Goal: Ask a question

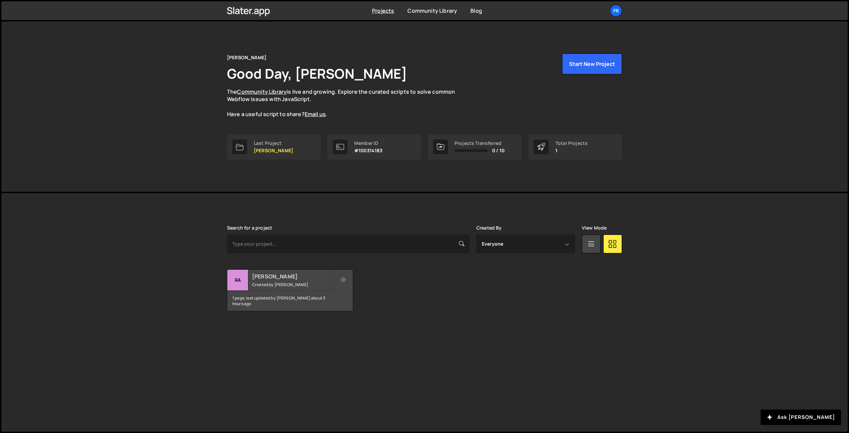
click at [276, 279] on h2 "[PERSON_NAME]" at bounding box center [292, 276] width 81 height 7
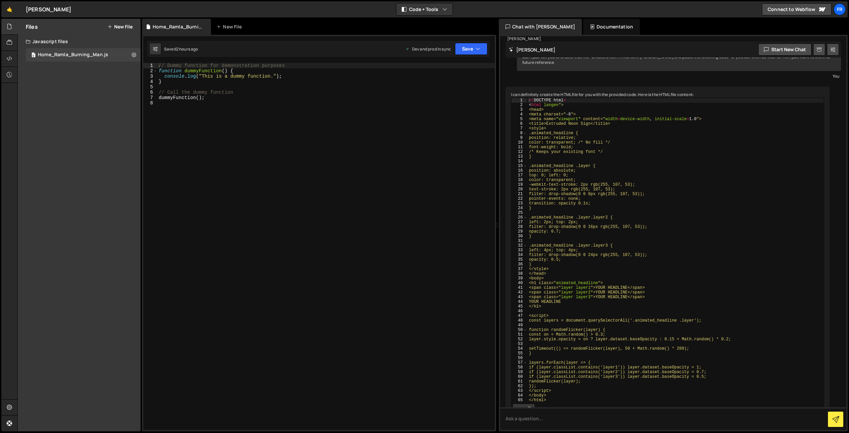
scroll to position [1510, 0]
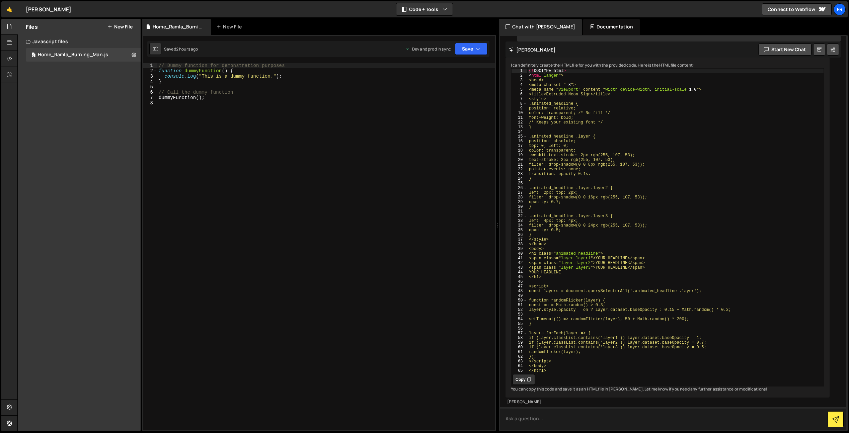
click at [537, 424] on textarea at bounding box center [673, 418] width 346 height 23
type textarea "I think there is misunderstanding...as I said I am a ttoal newbie :) There is c…"
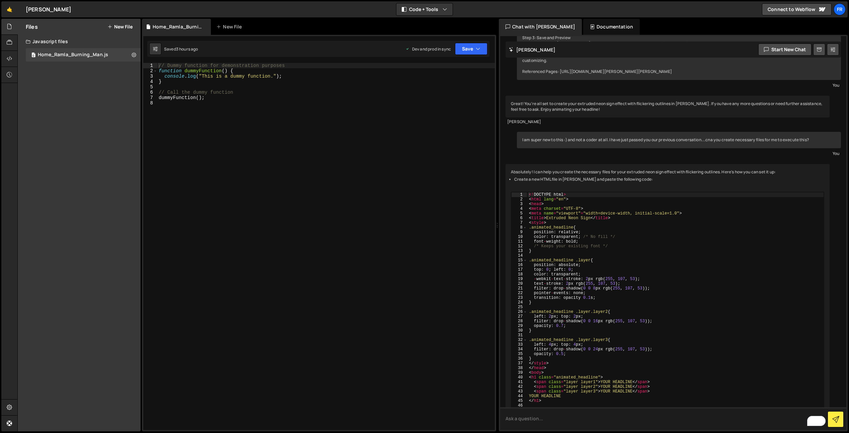
scroll to position [955, 0]
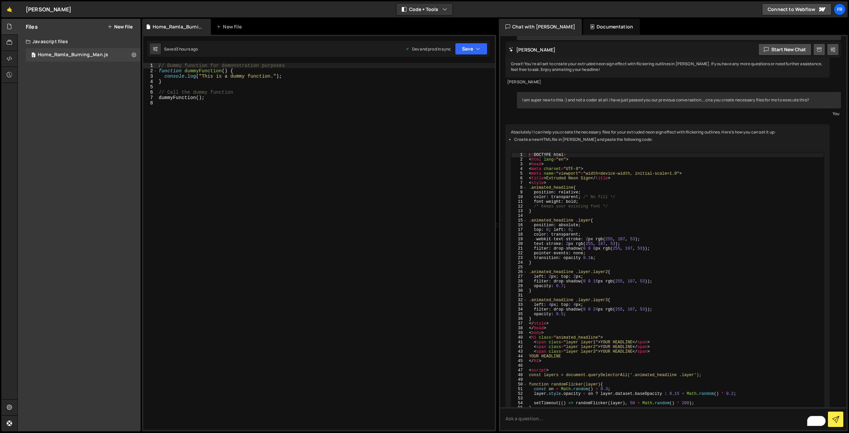
click at [372, 234] on div "// Dummy function for demonstration purposes function dummyFunction ( ) { conso…" at bounding box center [325, 252] width 337 height 378
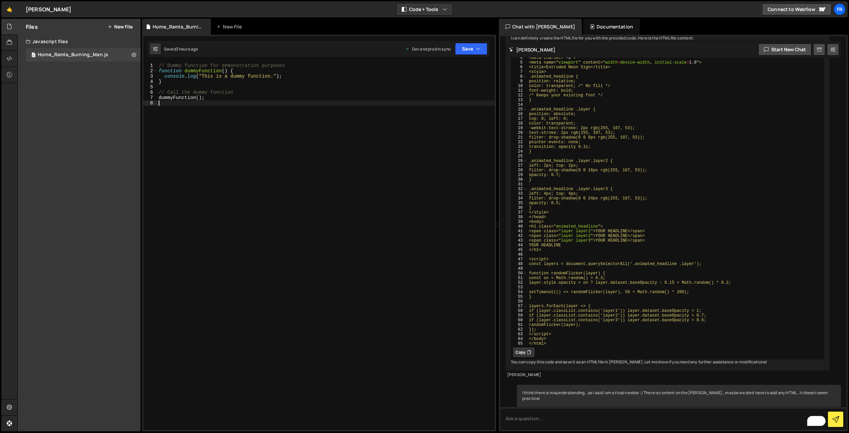
scroll to position [1590, 0]
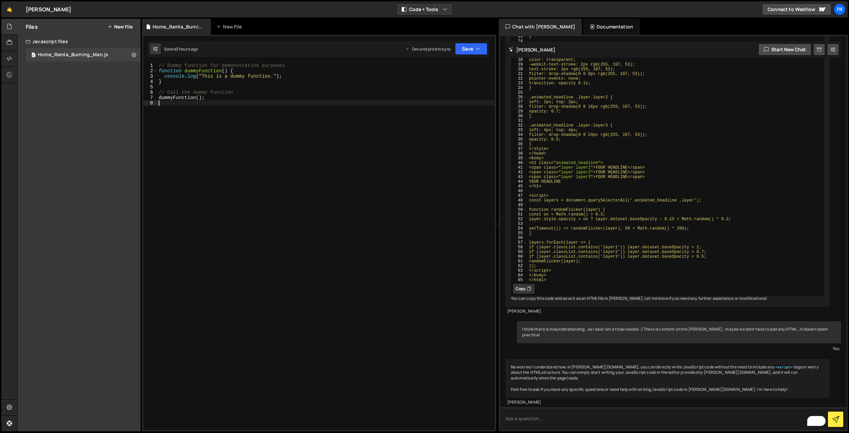
click at [525, 421] on textarea "To enrich screen reader interactions, please activate Accessibility in Grammarl…" at bounding box center [673, 418] width 346 height 23
click at [476, 49] on icon "button" at bounding box center [478, 49] width 5 height 7
click at [523, 417] on textarea "To enrich screen reader interactions, please activate Accessibility in Grammarl…" at bounding box center [673, 418] width 346 height 23
paste textarea "animated_headline"
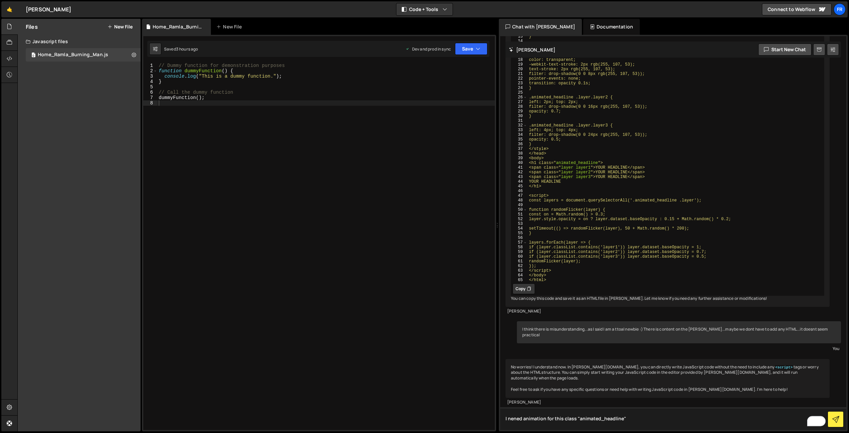
click at [578, 418] on textarea "I nened animation for this class "animated_headline"" at bounding box center [673, 418] width 346 height 23
click at [628, 420] on textarea "I nened animation for this class .animated_headline"" at bounding box center [673, 418] width 346 height 23
click at [565, 420] on textarea "I nened animation for this class .animated_headline" at bounding box center [673, 418] width 346 height 23
click at [564, 420] on textarea "I nened animation for this class .animated_headline" at bounding box center [673, 418] width 346 height 23
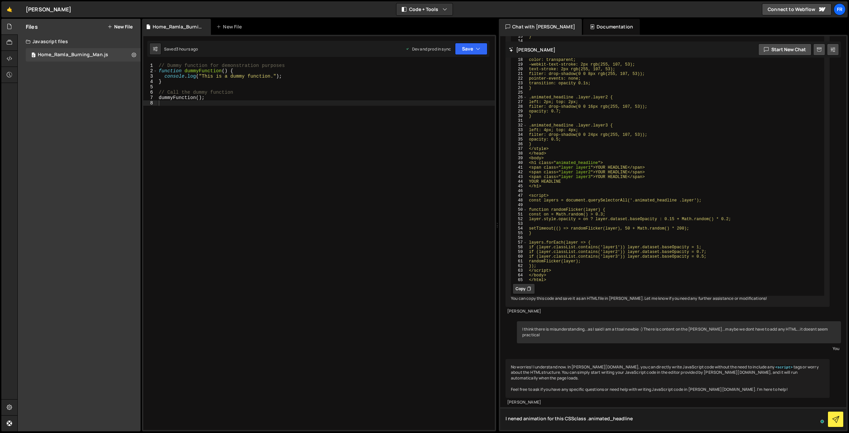
type textarea "I nened animation for this CSS class .animated_headline"
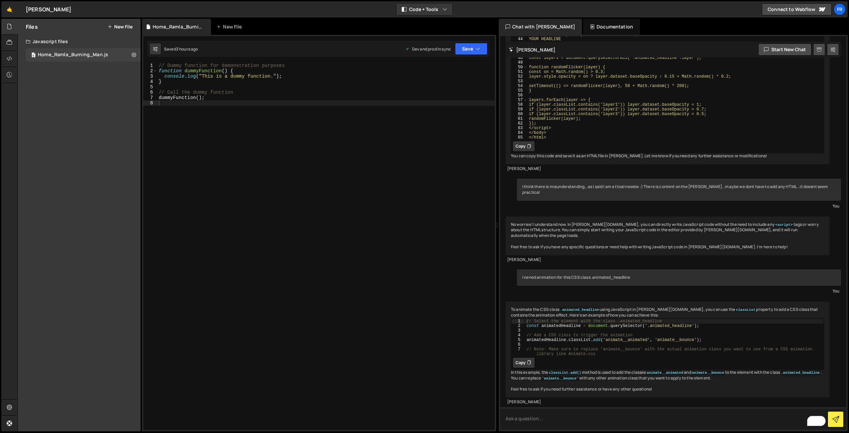
scroll to position [1749, 0]
type textarea "I want to create custom animation for this CSS class...can you [DEMOGRAPHIC_DAT…"
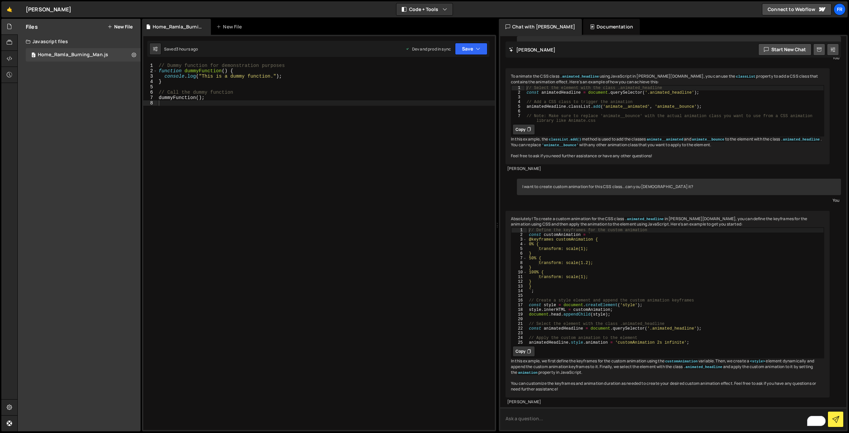
scroll to position [1999, 0]
click at [526, 346] on button "Copy" at bounding box center [523, 351] width 22 height 11
click at [167, 106] on div "// Dummy function for demonstration purposes function dummyFunction ( ) { conso…" at bounding box center [325, 252] width 337 height 378
paste textarea "animatedHeadline.style.animation = 'customAnimation 2s infinite';"
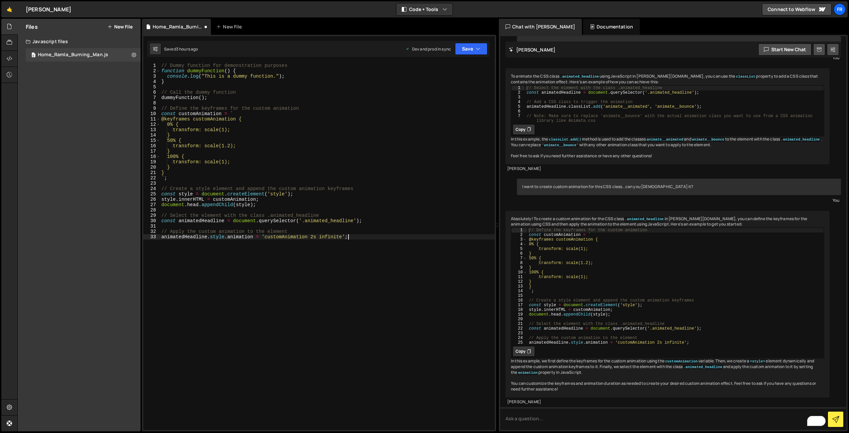
scroll to position [1949, 0]
type textarea "animatedHeadline.style.animation = 'customAnimation 2s infinite';"
click at [460, 50] on button "Save" at bounding box center [471, 49] width 32 height 12
click at [442, 91] on div "Saved 3 hours ago" at bounding box center [449, 94] width 70 height 8
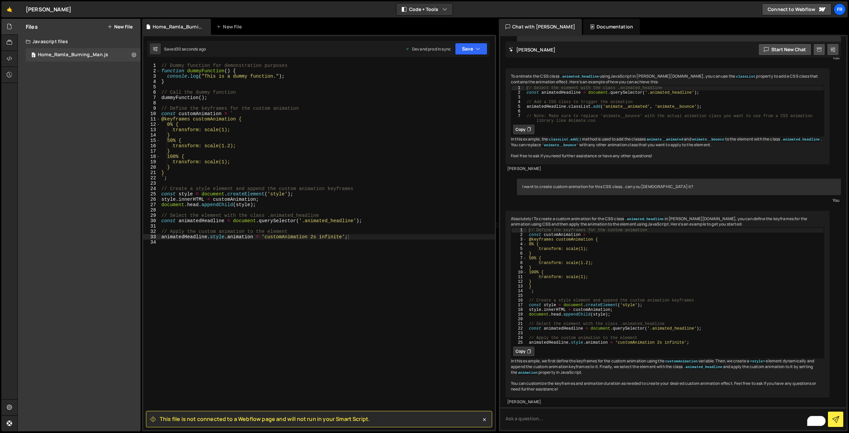
scroll to position [1999, 0]
click at [541, 418] on textarea "To enrich screen reader interactions, please activate Accessibility in Grammarl…" at bounding box center [673, 418] width 346 height 23
paste textarea "// Define the keyframes for the custom animation const customAnimation = ` @key…"
type textarea "juus t for testing purposes, change text to red on hover in class .// Define th…"
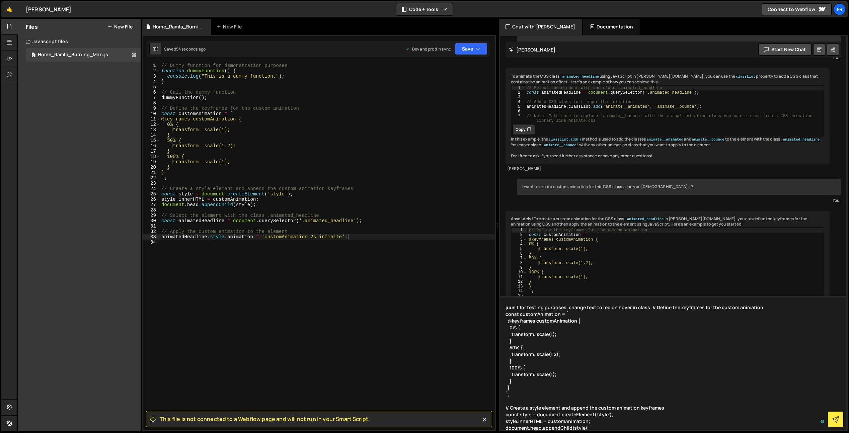
scroll to position [41, 0]
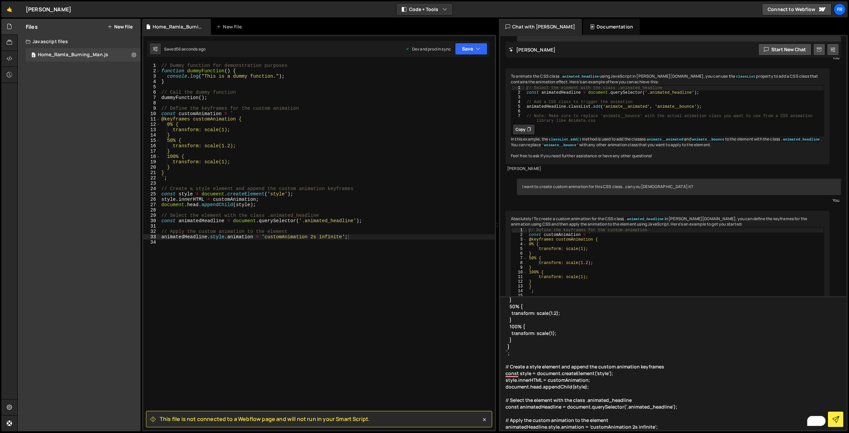
click at [562, 367] on textarea "juus t for testing purposes, change text to red on hover in class .// Define th…" at bounding box center [673, 363] width 346 height 134
click at [563, 336] on textarea "juus t for testing purposes, change text to red on hover in class .// Define th…" at bounding box center [673, 363] width 346 height 134
drag, startPoint x: 565, startPoint y: 346, endPoint x: 606, endPoint y: 382, distance: 54.6
click at [565, 346] on textarea "juus t for testing purposes, change text to red on hover in class .// Define th…" at bounding box center [673, 363] width 346 height 134
click at [660, 425] on textarea "juus t for testing purposes, change text to red on hover in class .// Define th…" at bounding box center [673, 363] width 346 height 134
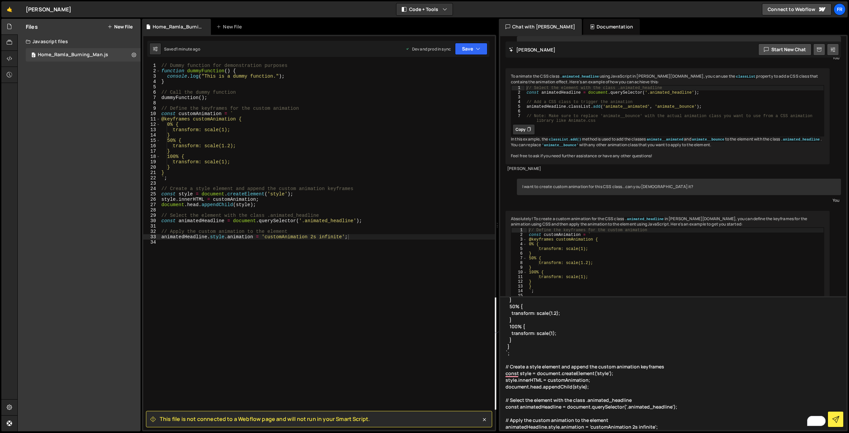
drag, startPoint x: 657, startPoint y: 421, endPoint x: 461, endPoint y: 281, distance: 240.8
click at [446, 272] on div "Files New File Javascript files 0 Home_Ramla_Burning_Man.js 0 CSS files Copy sh…" at bounding box center [432, 225] width 831 height 413
click at [564, 320] on textarea "juus t for testing purposes, change text to red on hover in class .// Define th…" at bounding box center [673, 363] width 346 height 134
click at [568, 318] on textarea "juus t for testing purposes, change text to red on hover in class .// Define th…" at bounding box center [673, 363] width 346 height 134
drag, startPoint x: 568, startPoint y: 318, endPoint x: 462, endPoint y: 241, distance: 130.8
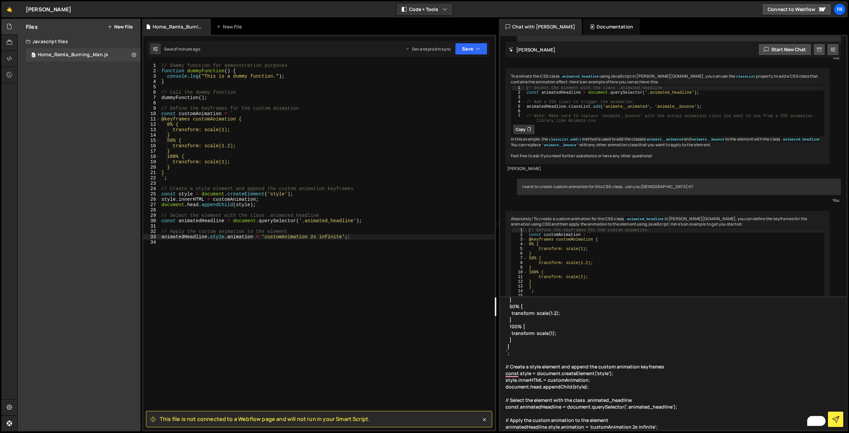
click at [462, 241] on div "Files New File Javascript files 0 Home_Ramla_Burning_Man.js 0 CSS files Copy sh…" at bounding box center [432, 225] width 831 height 413
click at [685, 371] on textarea "juus t for testing purposes, change text to red on hover in class .// Define th…" at bounding box center [673, 363] width 346 height 134
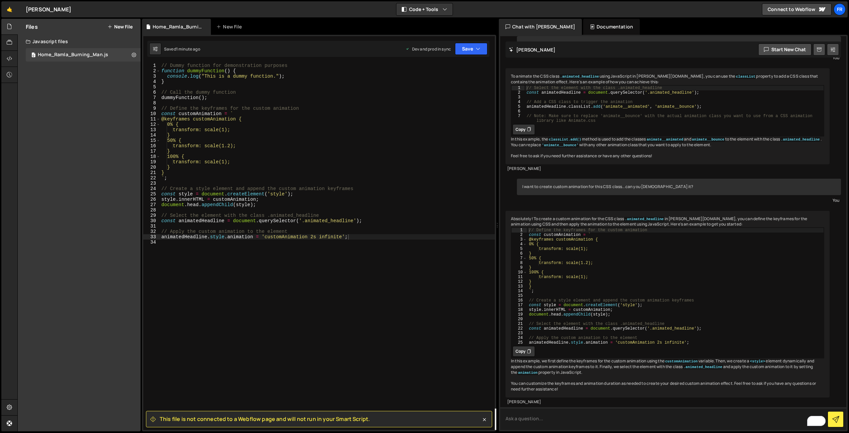
scroll to position [0, 0]
click at [526, 424] on textarea "To enrich screen reader interactions, please activate Accessibility in Grammarl…" at bounding box center [673, 418] width 346 height 23
drag, startPoint x: 627, startPoint y: 202, endPoint x: 666, endPoint y: 237, distance: 51.6
click at [664, 217] on code ".animated_headline" at bounding box center [644, 219] width 40 height 5
copy code ".animated_headline"
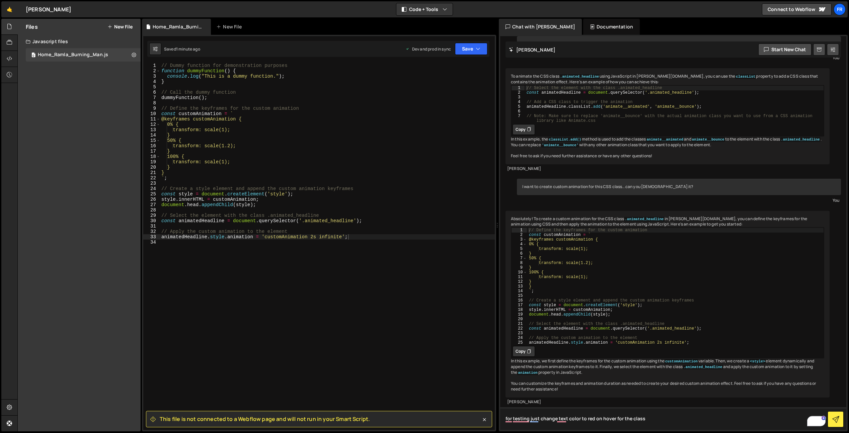
click at [691, 422] on textarea "for testing just change text color to red on hover for the class" at bounding box center [673, 418] width 346 height 23
paste textarea ".animated_headline"
type textarea "for testing just change text color to red on hover for the class .animated_head…"
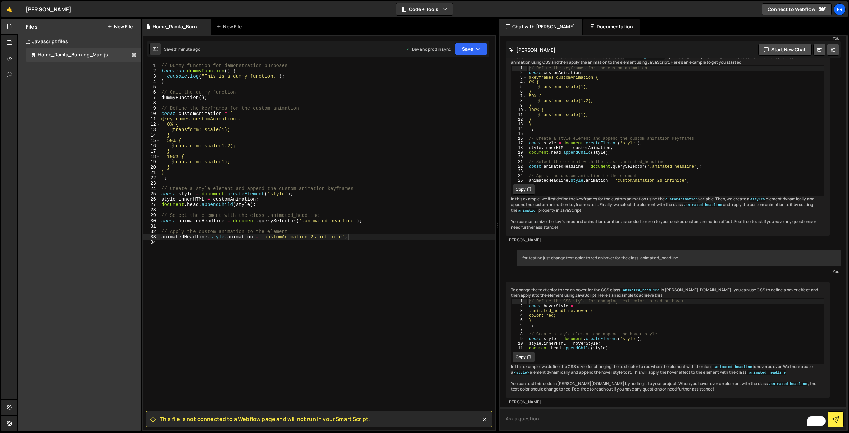
scroll to position [2178, 0]
click at [405, 260] on div "// Dummy function for demonstration purposes function dummyFunction ( ) { conso…" at bounding box center [327, 252] width 335 height 378
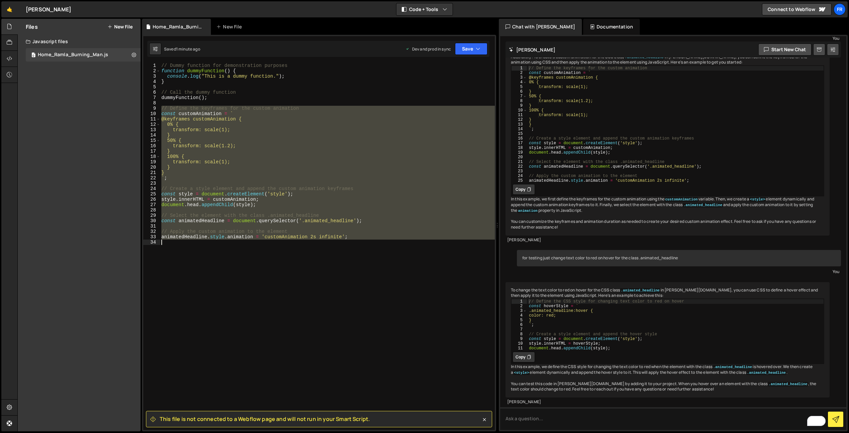
drag, startPoint x: 161, startPoint y: 106, endPoint x: 387, endPoint y: 240, distance: 261.8
click at [387, 240] on div "// Dummy function for demonstration purposes function dummyFunction ( ) { conso…" at bounding box center [327, 252] width 335 height 378
type textarea "animatedHeadline.style.animation = 'customAnimation 2s infinite';"
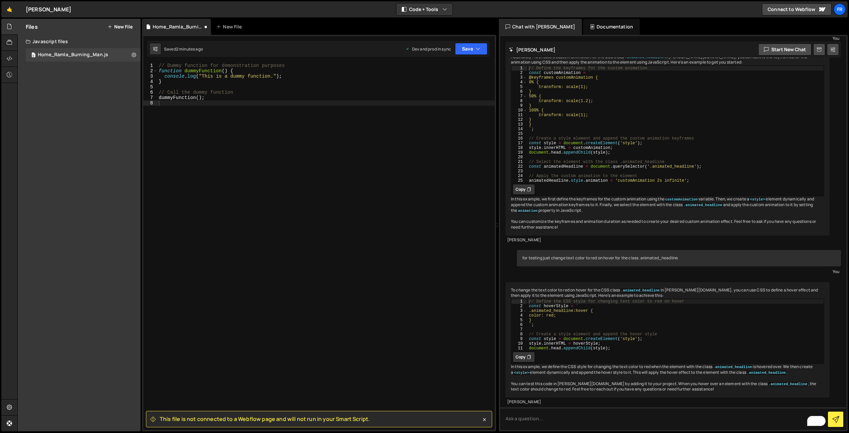
click at [114, 26] on button "New File" at bounding box center [119, 26] width 25 height 5
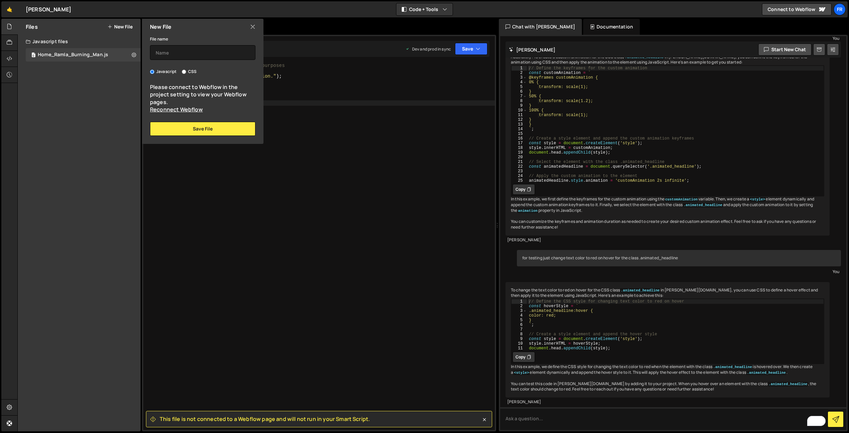
click at [184, 72] on input "CSS" at bounding box center [184, 72] width 4 height 4
radio input "true"
click at [180, 55] on input "text" at bounding box center [202, 52] width 105 height 15
type input "CSS"
click at [207, 127] on button "Save File" at bounding box center [202, 129] width 105 height 14
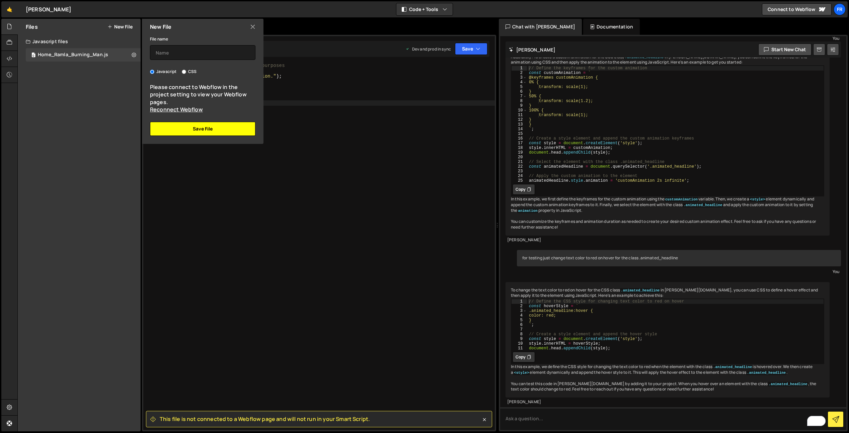
scroll to position [0, 0]
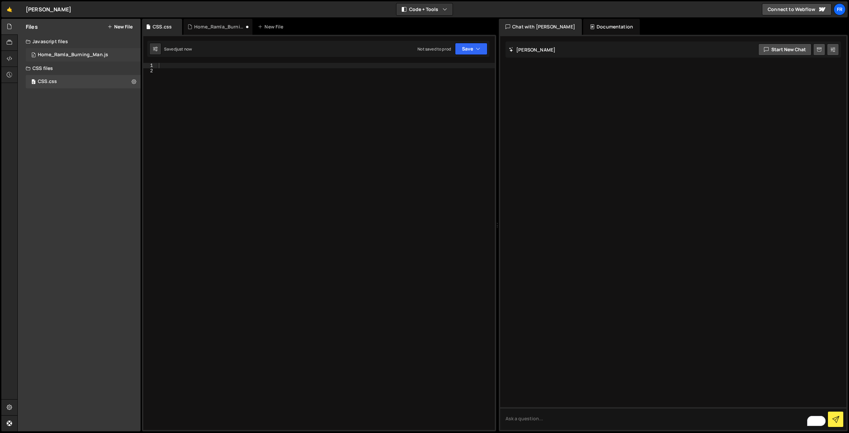
click at [55, 54] on div "Home_Ramla_Burning_Man.js" at bounding box center [73, 55] width 70 height 6
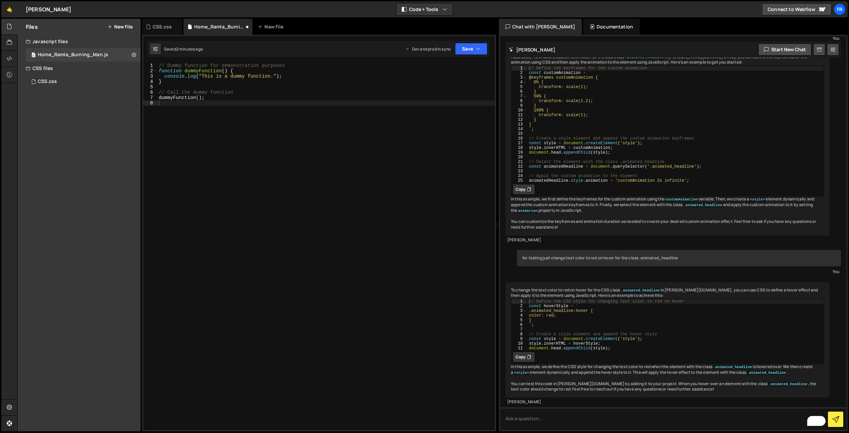
scroll to position [2178, 0]
click at [525, 352] on button "Copy" at bounding box center [523, 357] width 22 height 11
click at [203, 100] on div "// Dummy function for demonstration purposes function dummyFunction ( ) { conso…" at bounding box center [325, 252] width 337 height 378
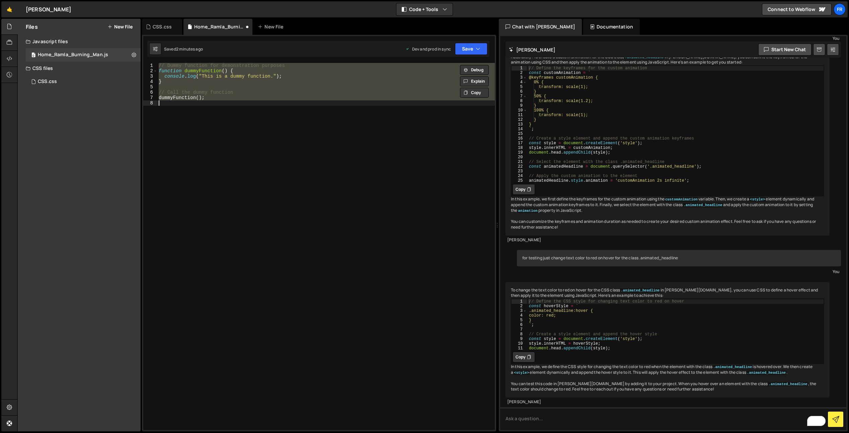
paste textarea "ocument.head.appendChild(style);"
type textarea "document.head.appendChild(style);"
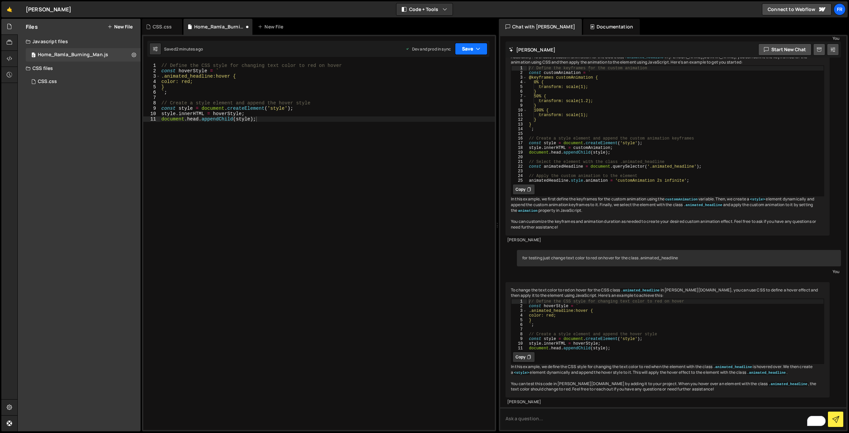
click at [462, 49] on button "Save" at bounding box center [471, 49] width 32 height 12
click at [442, 84] on div "Save to Production S" at bounding box center [449, 87] width 70 height 7
drag, startPoint x: 627, startPoint y: 337, endPoint x: 624, endPoint y: 340, distance: 3.8
click at [627, 337] on div "// Define the CSS style for changing text color to red on hover const hoverStyl…" at bounding box center [675, 329] width 296 height 61
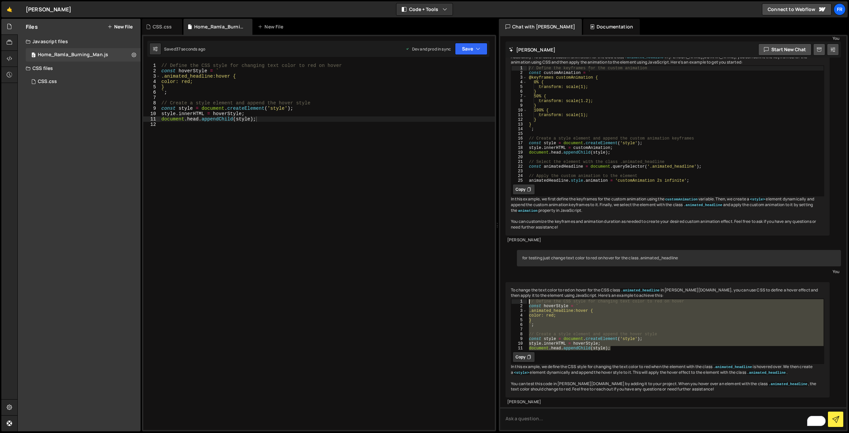
drag, startPoint x: 623, startPoint y: 339, endPoint x: 506, endPoint y: 291, distance: 126.1
click at [506, 291] on div "To change the text color to red on hover for the CSS class .animated_headline i…" at bounding box center [667, 340] width 324 height 116
type textarea "// Define the CSS style for changing text color to red on hover const hoverStyl…"
click at [154, 22] on div "CSS.css" at bounding box center [162, 27] width 40 height 16
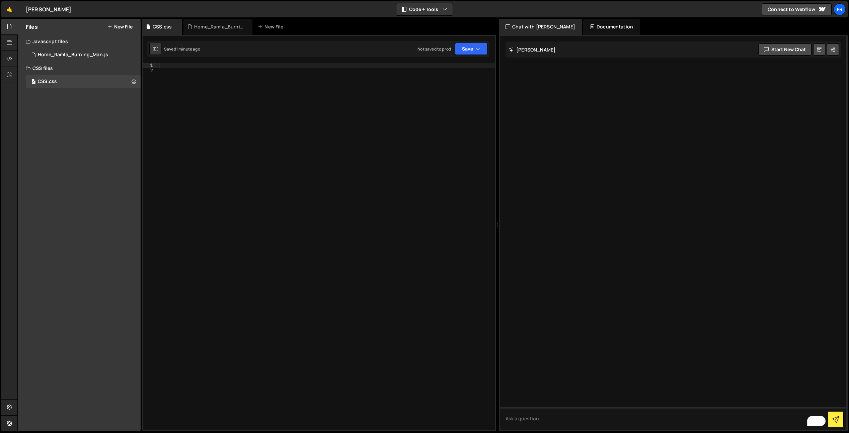
click at [179, 66] on div at bounding box center [325, 252] width 337 height 378
paste textarea "document.head.appendChild(style);"
type textarea "document.head.appendChild(style);"
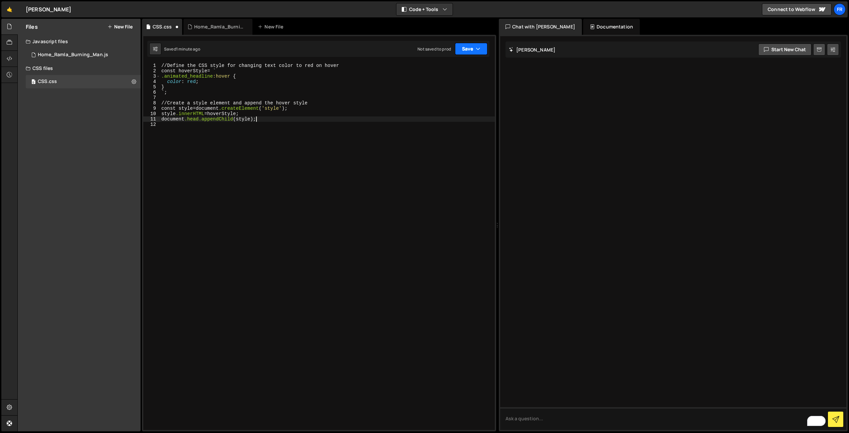
click at [468, 50] on button "Save" at bounding box center [471, 49] width 32 height 12
click at [459, 69] on div "Saved 1 minute ago" at bounding box center [449, 73] width 70 height 8
click at [464, 50] on button "Save" at bounding box center [471, 49] width 32 height 12
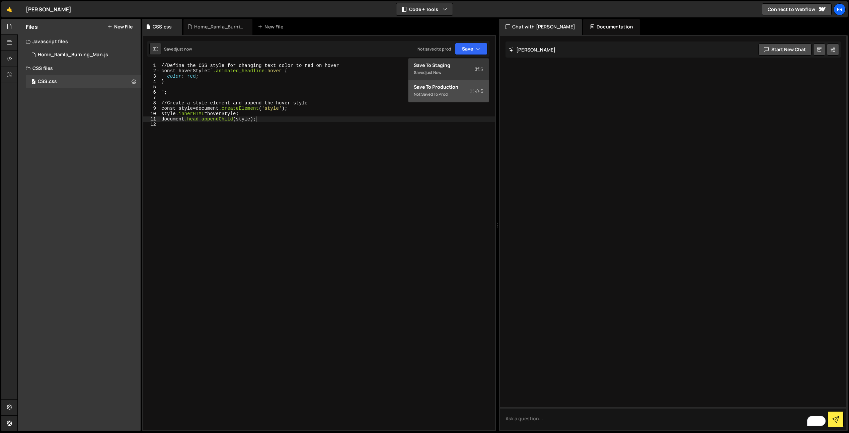
click at [450, 89] on div "Save to Production S" at bounding box center [449, 87] width 70 height 7
click at [135, 81] on icon at bounding box center [134, 81] width 5 height 6
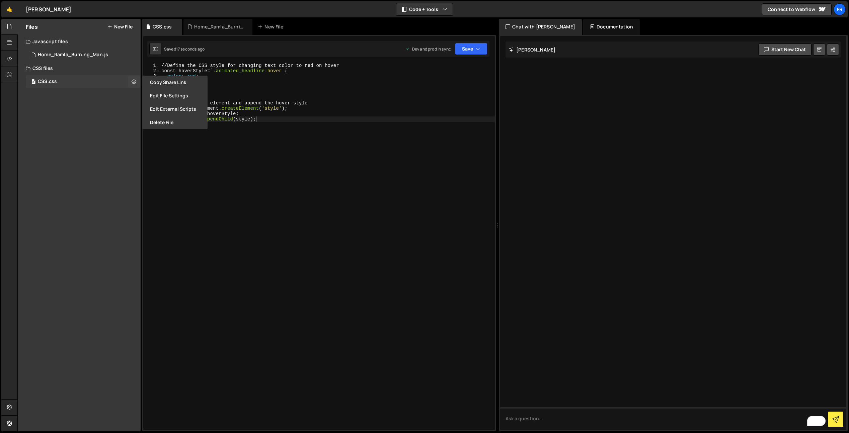
click at [64, 76] on div "0 CSS.css 0" at bounding box center [83, 81] width 115 height 13
click at [71, 60] on div "0 Home_Ramla_Burning_Man.js 0" at bounding box center [83, 54] width 115 height 13
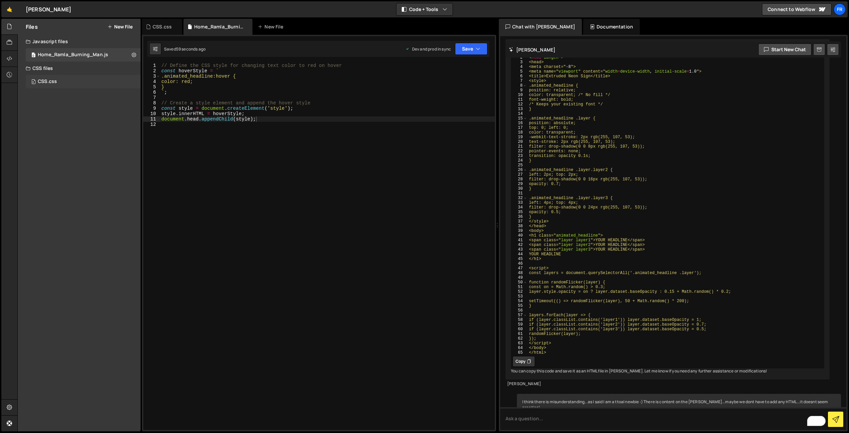
click at [62, 76] on div "0 CSS.css 0" at bounding box center [83, 81] width 115 height 13
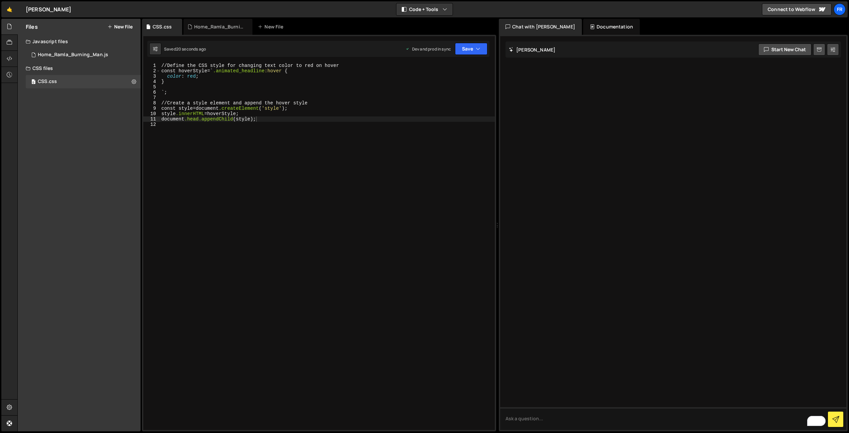
click at [585, 25] on div "Documentation" at bounding box center [611, 27] width 57 height 16
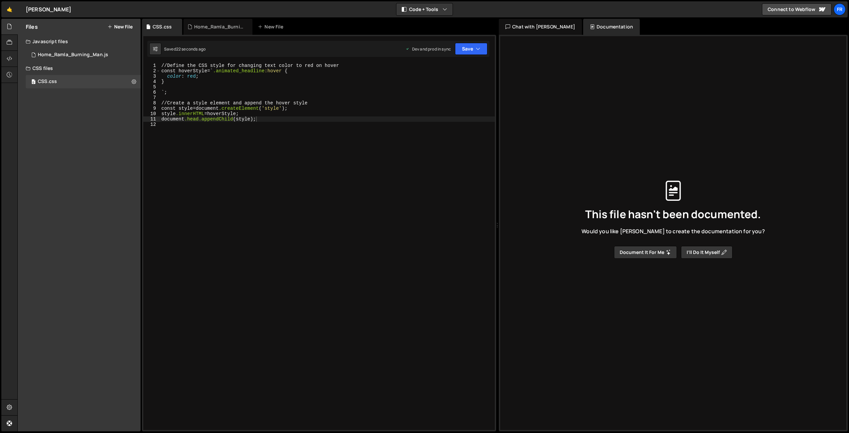
click at [509, 24] on icon at bounding box center [507, 26] width 5 height 7
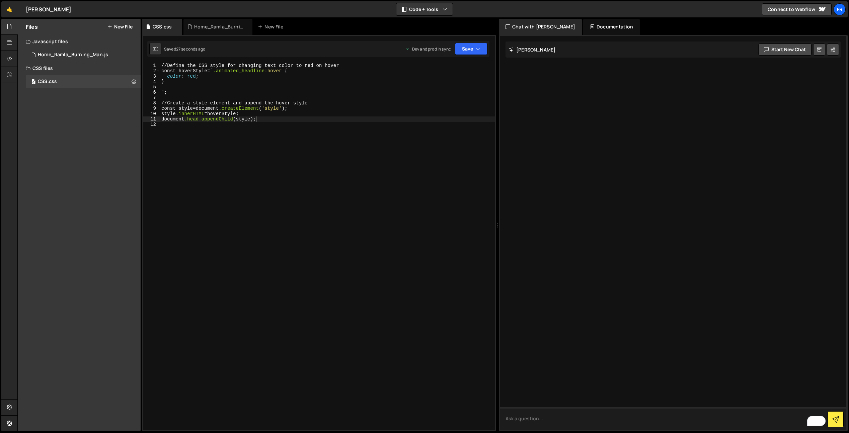
click at [525, 420] on textarea "To enrich screen reader interactions, please activate Accessibility in Grammarl…" at bounding box center [673, 418] width 346 height 23
type textarea "Explain me code in the left window"
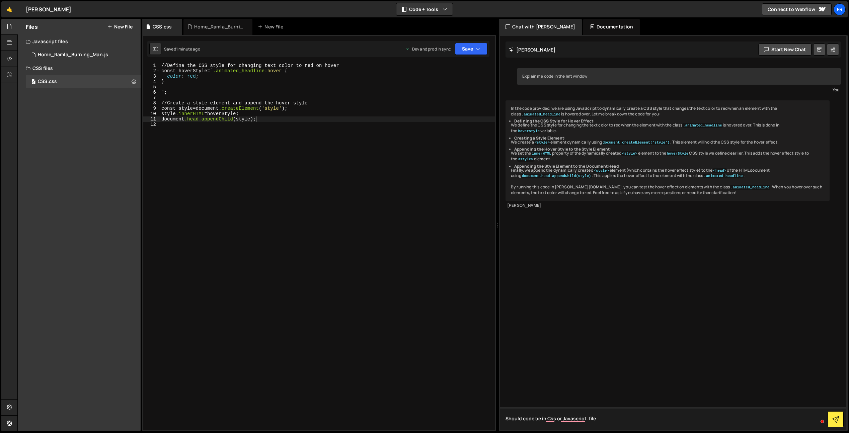
type textarea "Should code be in Css or Javascriot. file?"
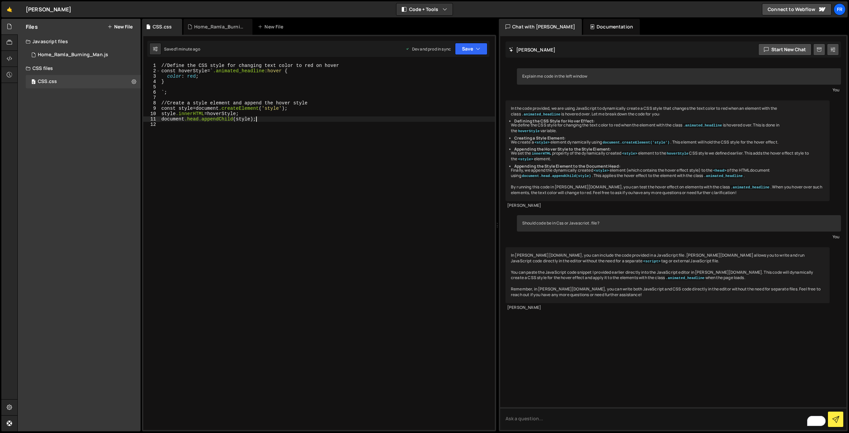
click at [359, 120] on div "// Define the CSS style for changing text color to red on hover const hoverStyl…" at bounding box center [327, 252] width 335 height 378
type textarea "document.head.appendChild(style);"
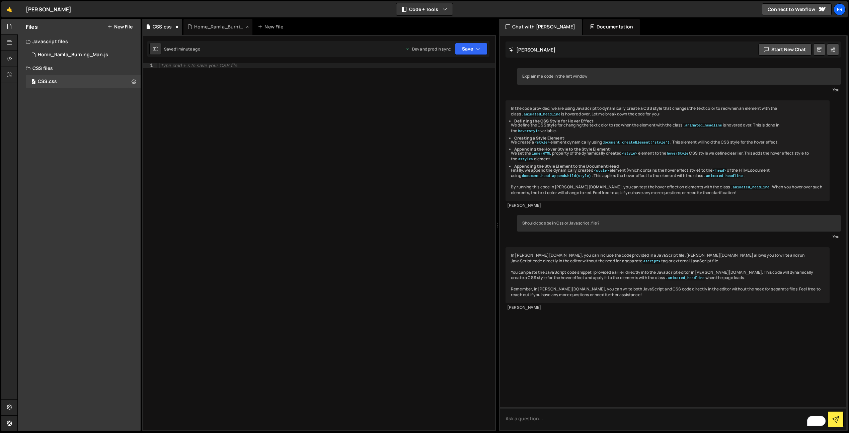
click at [214, 28] on div "Home_Ramla_Burning_Man.js" at bounding box center [219, 26] width 50 height 7
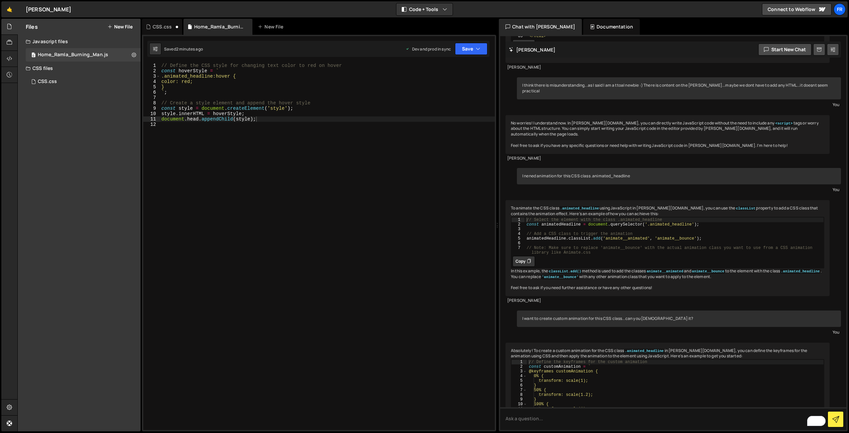
scroll to position [1817, 0]
click at [460, 52] on button "Save" at bounding box center [471, 49] width 32 height 12
drag, startPoint x: 444, startPoint y: 64, endPoint x: 294, endPoint y: 18, distance: 156.8
click at [444, 64] on div "Save to Staging S" at bounding box center [449, 65] width 70 height 7
click at [164, 75] on div "// Define the CSS style for changing text color to red on hover const hoverStyl…" at bounding box center [327, 252] width 335 height 378
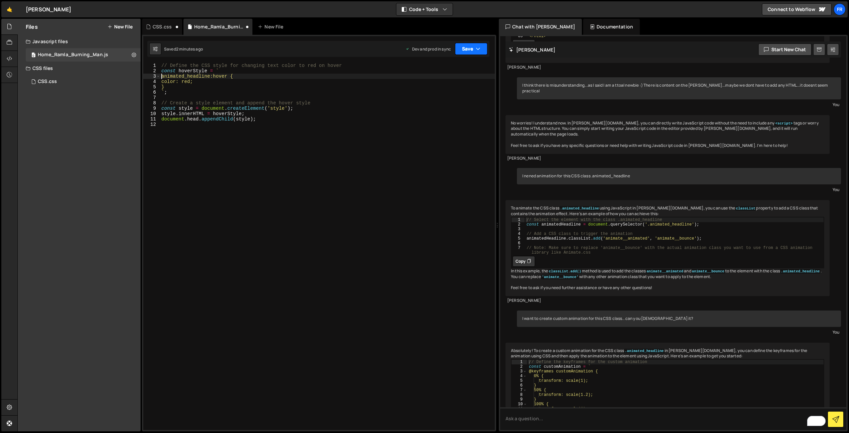
click at [469, 50] on button "Save" at bounding box center [471, 49] width 32 height 12
click at [449, 69] on div "Saved 2 minutes ago" at bounding box center [449, 73] width 70 height 8
drag, startPoint x: 179, startPoint y: 117, endPoint x: 176, endPoint y: 120, distance: 3.8
click at [178, 117] on div "// Define the CSS style for changing text color to red on hover const hoverStyl…" at bounding box center [327, 252] width 335 height 378
drag, startPoint x: 161, startPoint y: 76, endPoint x: 169, endPoint y: 79, distance: 8.9
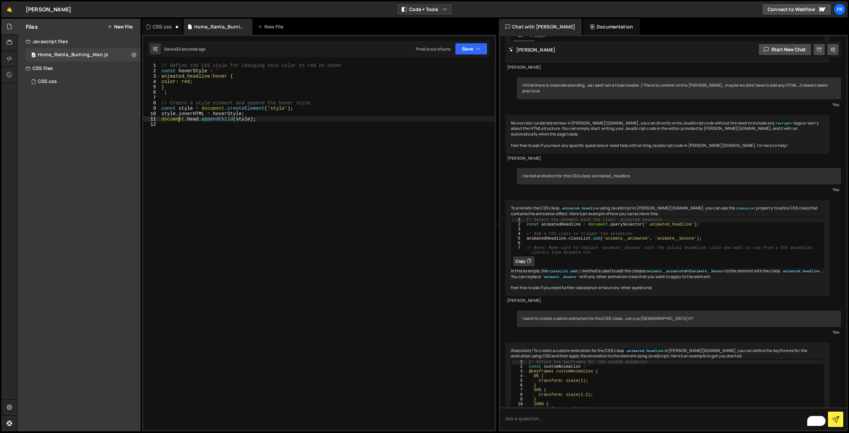
click at [161, 76] on div "// Define the CSS style for changing text color to red on hover const hoverStyl…" at bounding box center [327, 252] width 335 height 378
type textarea ".animated_headline:hover {"
